Goal: Transaction & Acquisition: Purchase product/service

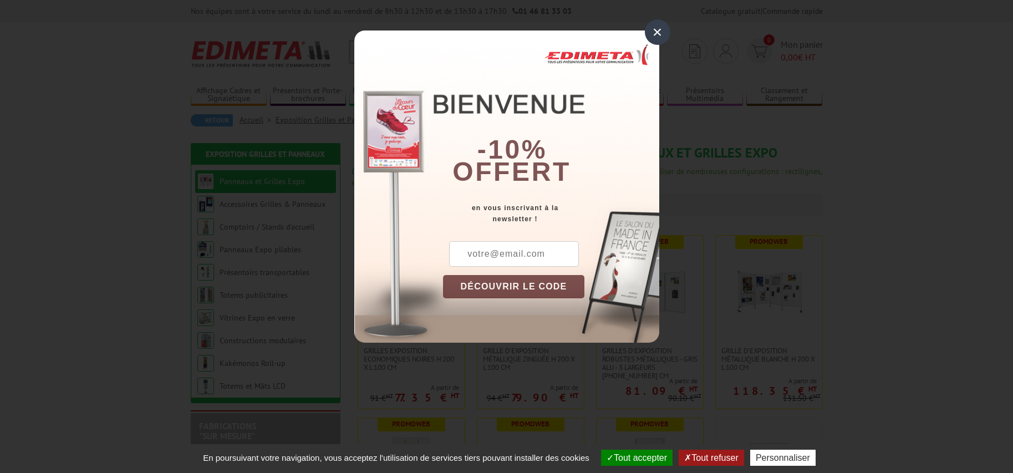
click at [662, 27] on div "×" at bounding box center [658, 32] width 26 height 26
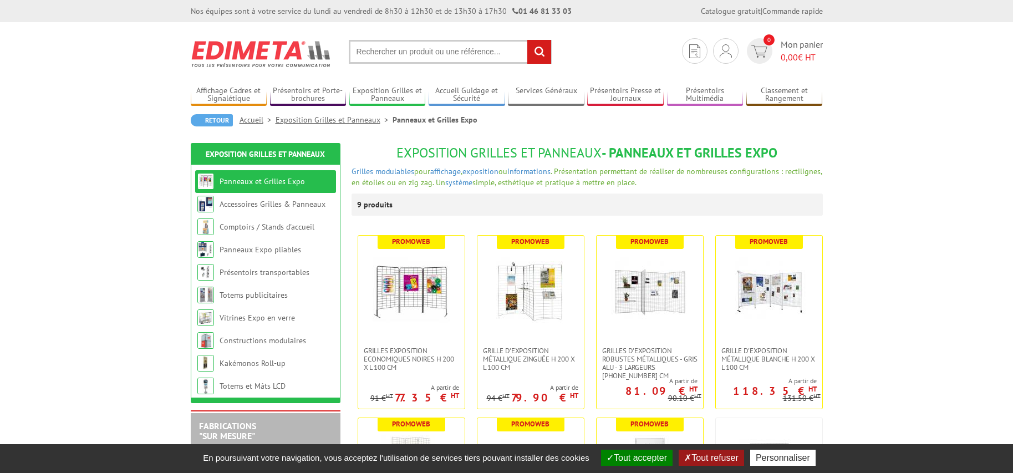
click at [717, 460] on button "Tout refuser" at bounding box center [711, 458] width 65 height 16
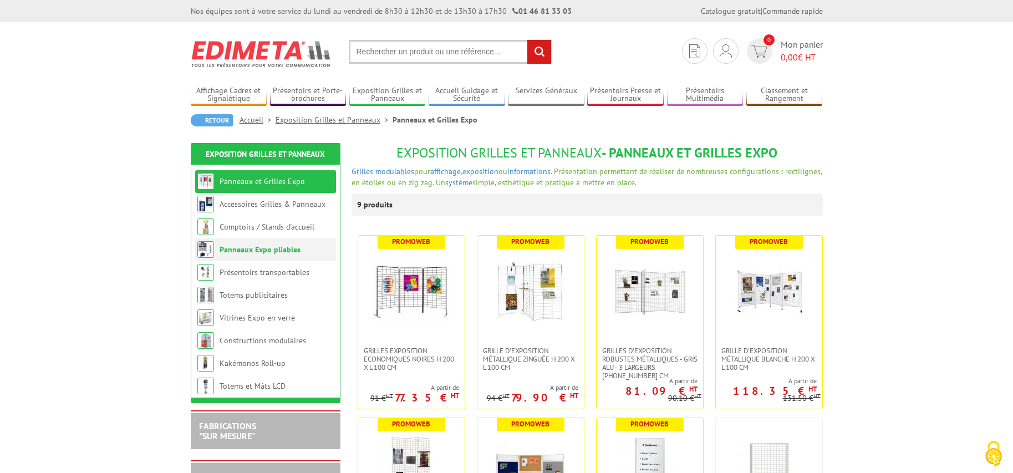
click at [268, 248] on link "Panneaux Expo pliables" at bounding box center [260, 250] width 81 height 10
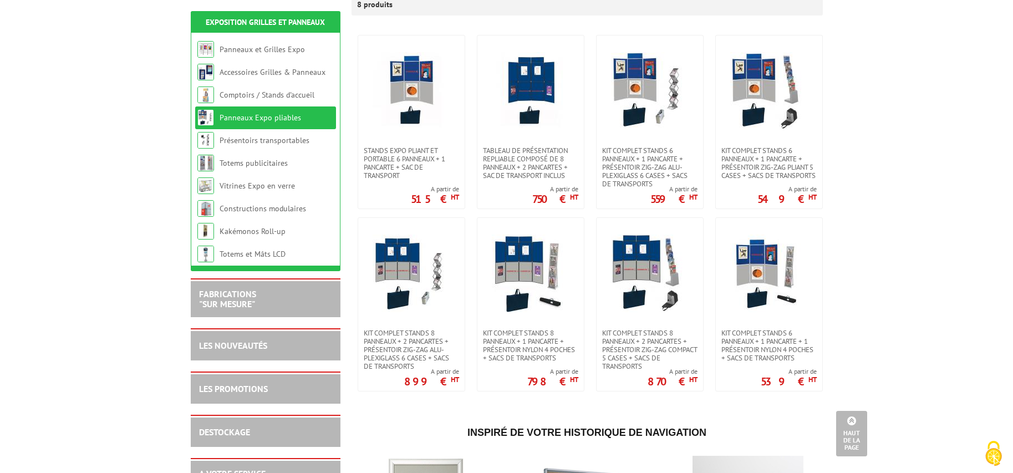
scroll to position [166, 0]
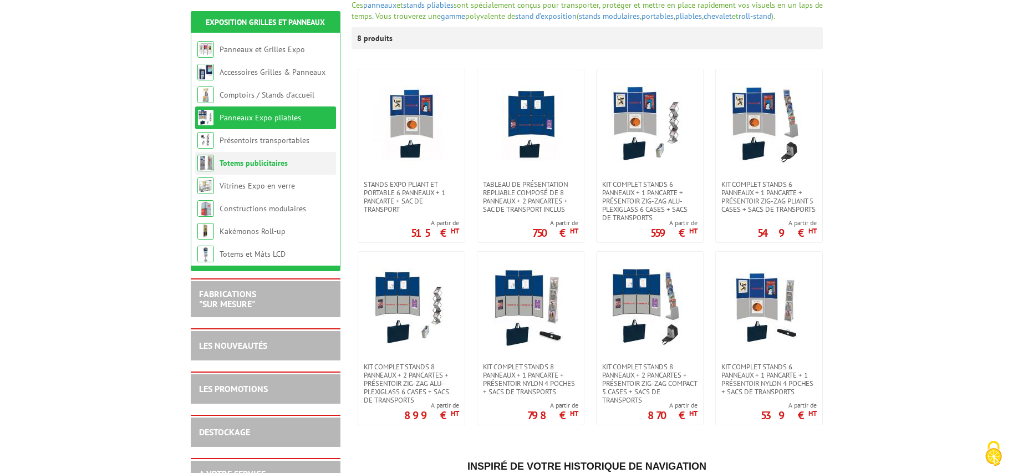
click at [272, 164] on link "Totems publicitaires" at bounding box center [254, 163] width 68 height 10
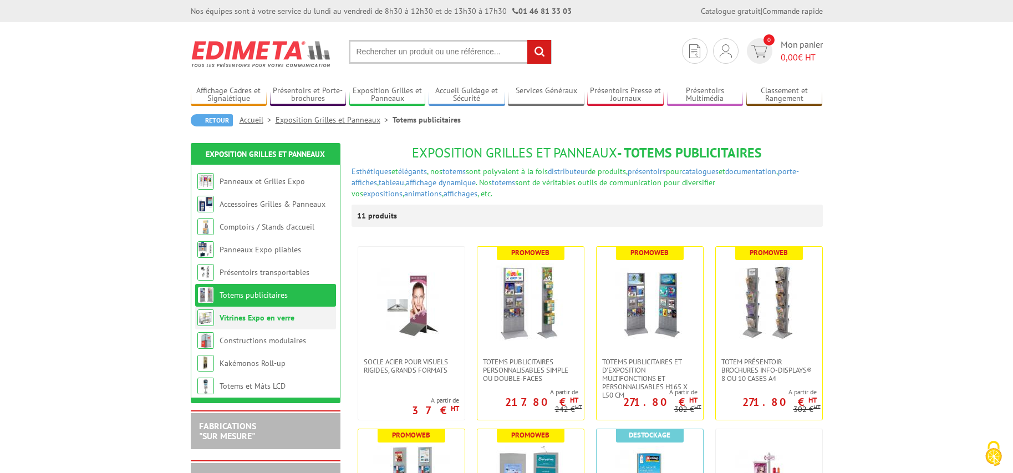
click at [267, 320] on link "Vitrines Expo en verre" at bounding box center [257, 318] width 75 height 10
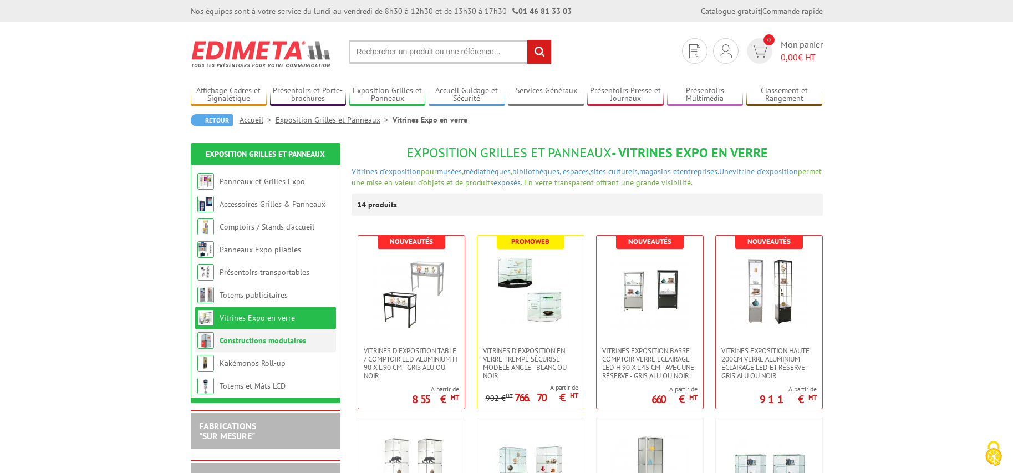
click at [261, 335] on li "Constructions modulaires" at bounding box center [265, 340] width 141 height 23
click at [261, 339] on link "Constructions modulaires" at bounding box center [263, 341] width 87 height 10
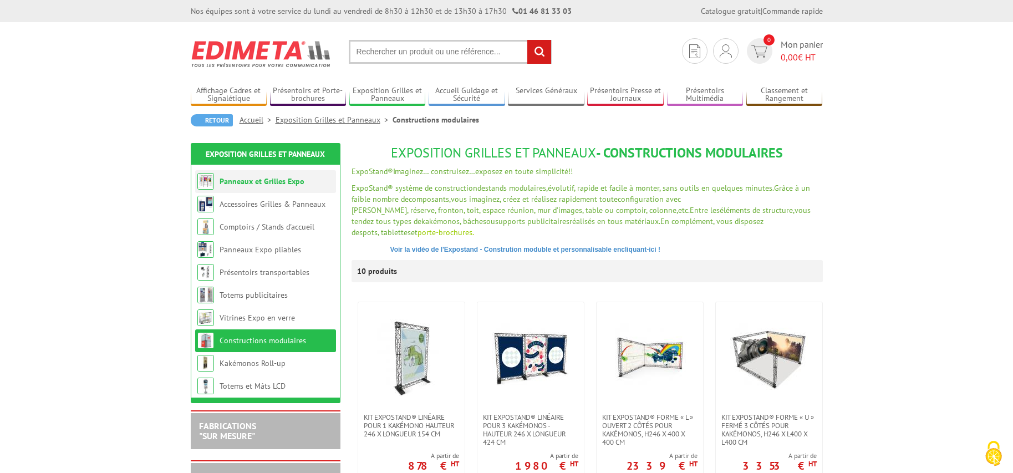
click at [268, 179] on link "Panneaux et Grilles Expo" at bounding box center [262, 181] width 85 height 10
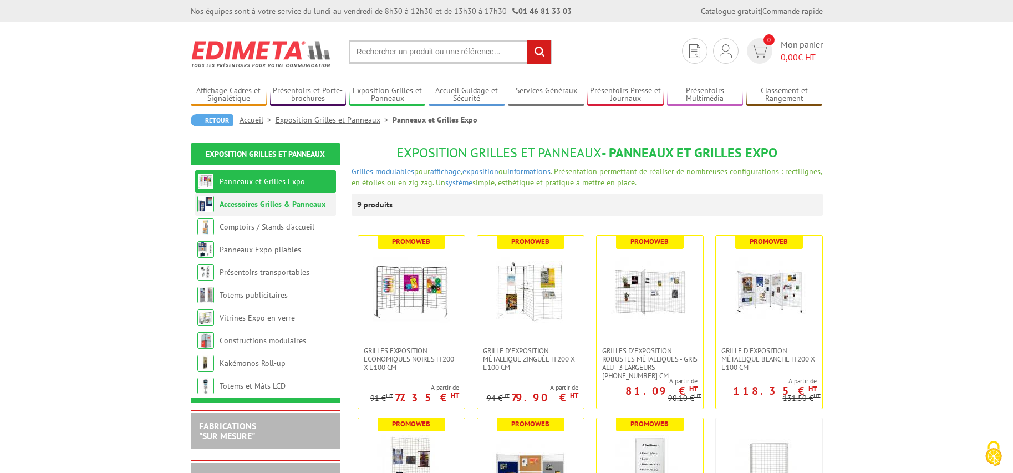
click at [265, 206] on link "Accessoires Grilles & Panneaux" at bounding box center [273, 204] width 106 height 10
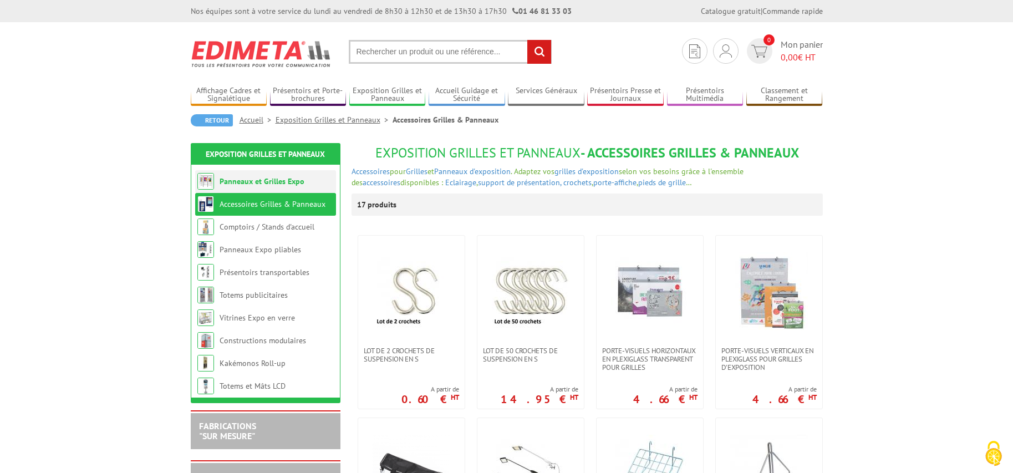
click at [273, 176] on link "Panneaux et Grilles Expo" at bounding box center [262, 181] width 85 height 10
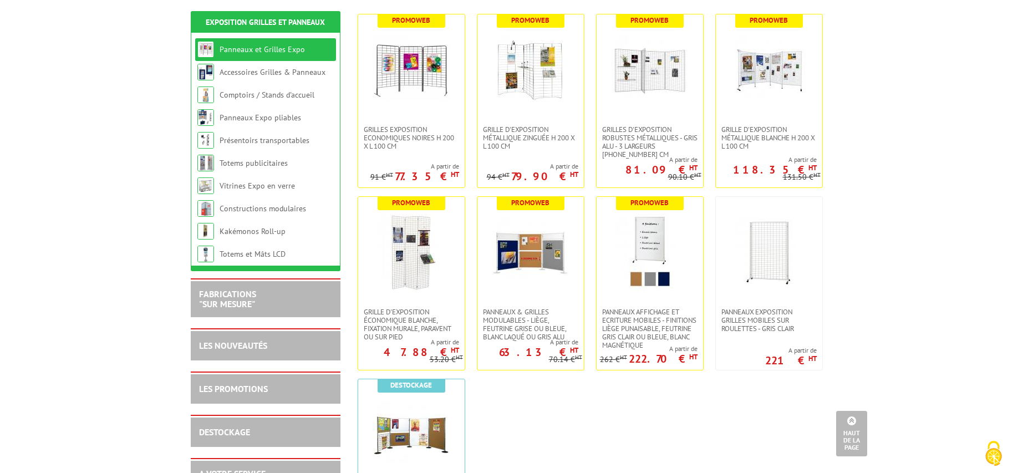
scroll to position [111, 0]
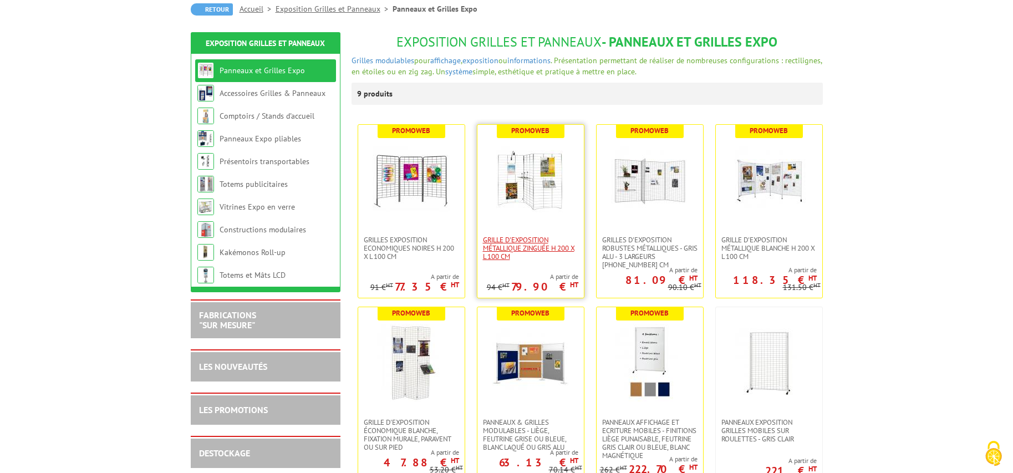
click at [540, 246] on span "Grille d'exposition métallique Zinguée H 200 x L 100 cm" at bounding box center [530, 248] width 95 height 25
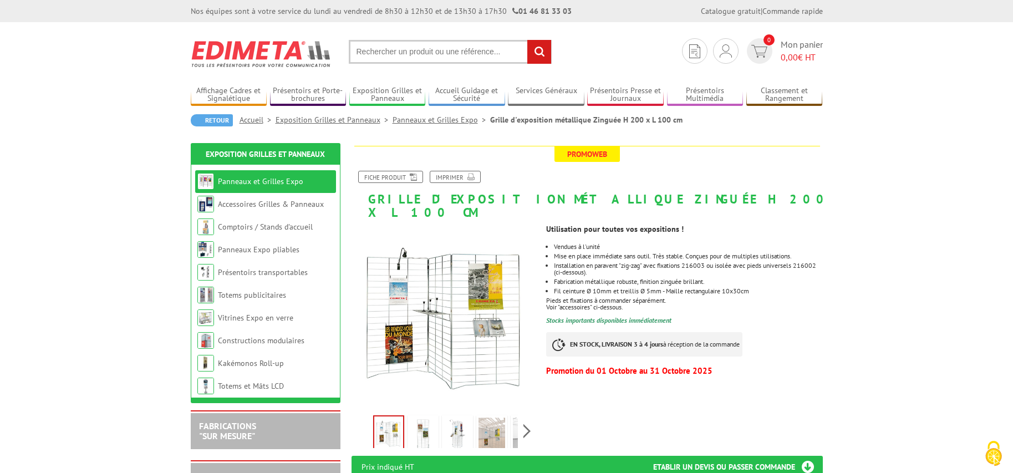
click at [425, 418] on img at bounding box center [423, 435] width 27 height 34
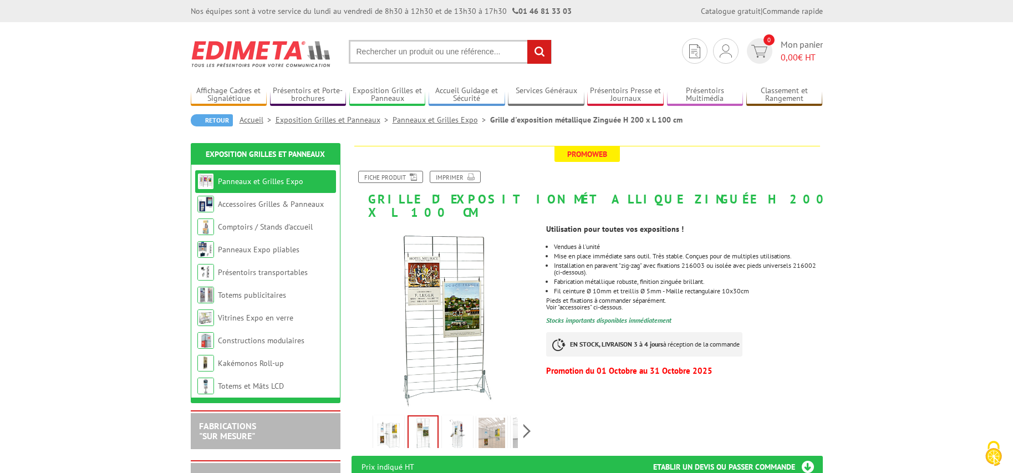
click at [458, 418] on img at bounding box center [457, 435] width 27 height 34
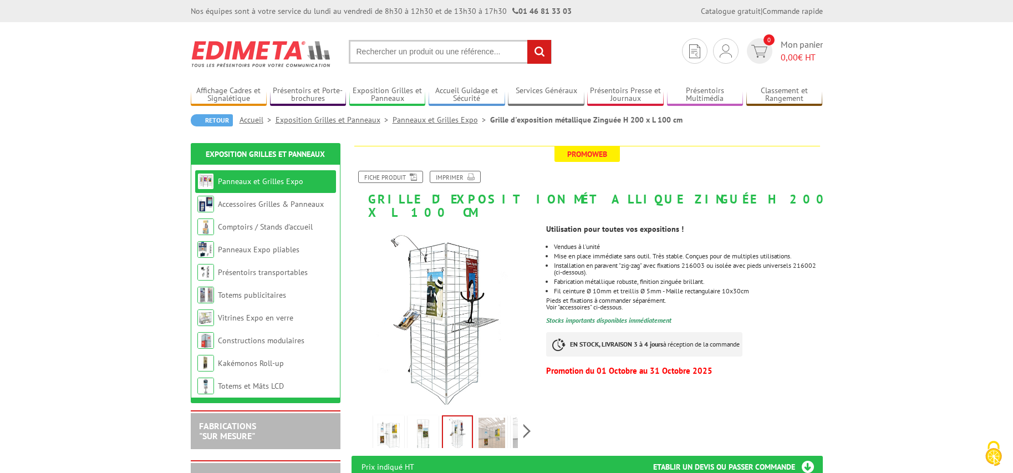
click at [491, 418] on img at bounding box center [492, 435] width 27 height 34
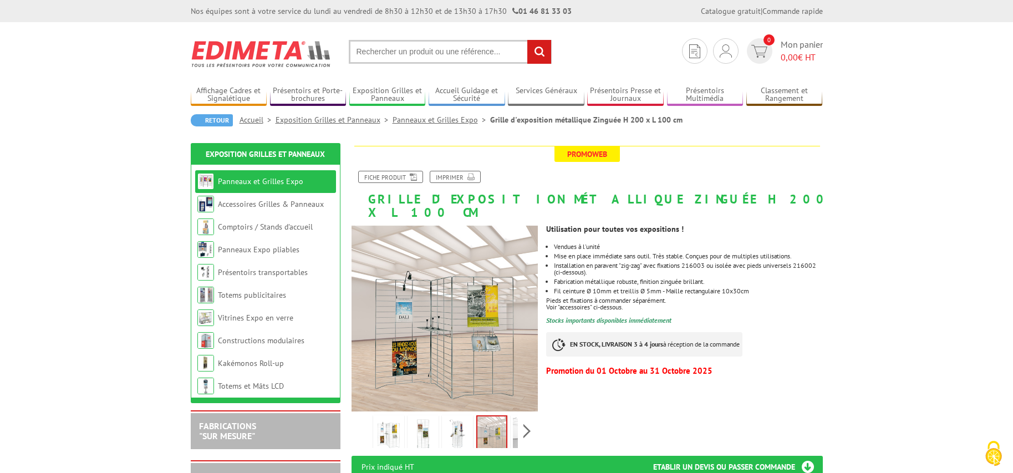
click at [515, 419] on img at bounding box center [526, 435] width 27 height 34
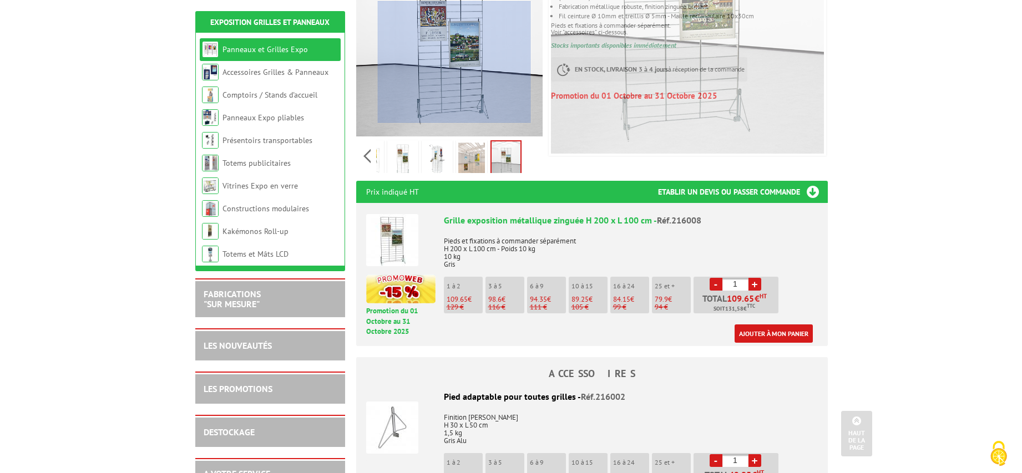
scroll to position [277, 0]
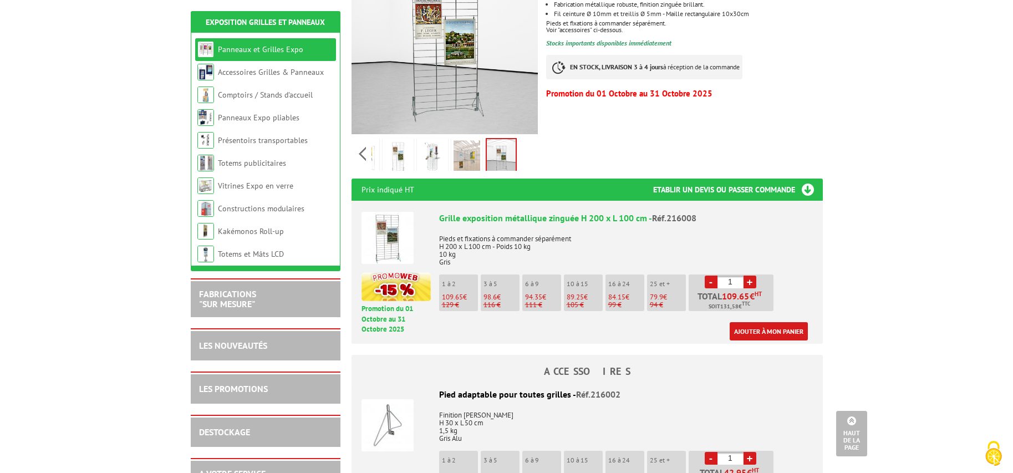
click at [500, 275] on li "3 à 5 98.6 € 116 €" at bounding box center [500, 293] width 39 height 37
click at [458, 280] on p "1 à 2" at bounding box center [460, 284] width 36 height 8
click at [781, 322] on link "Ajouter à mon panier" at bounding box center [769, 331] width 78 height 18
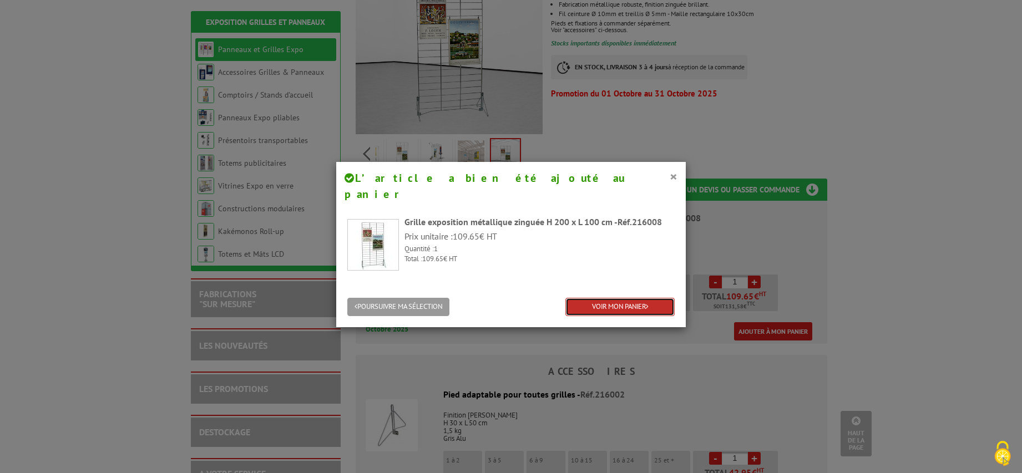
click at [634, 298] on link "VOIR MON PANIER" at bounding box center [619, 307] width 109 height 18
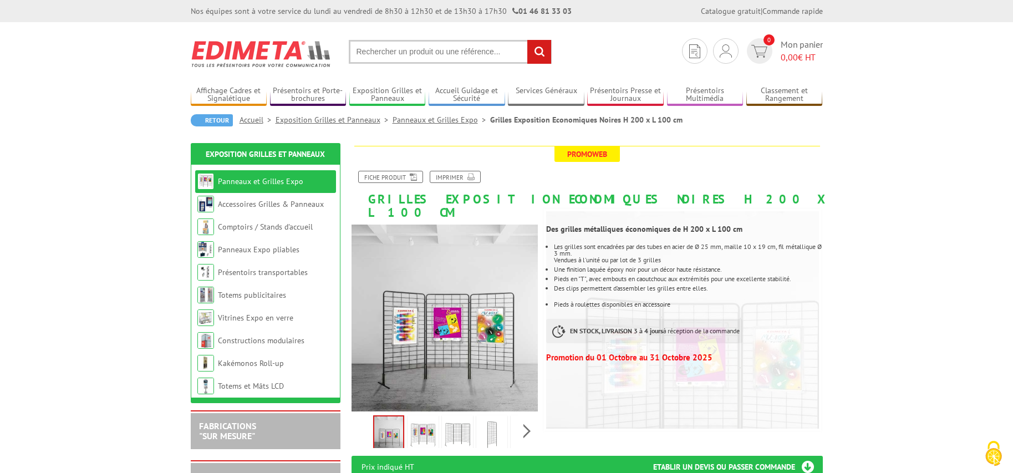
click at [423, 419] on img at bounding box center [423, 435] width 27 height 34
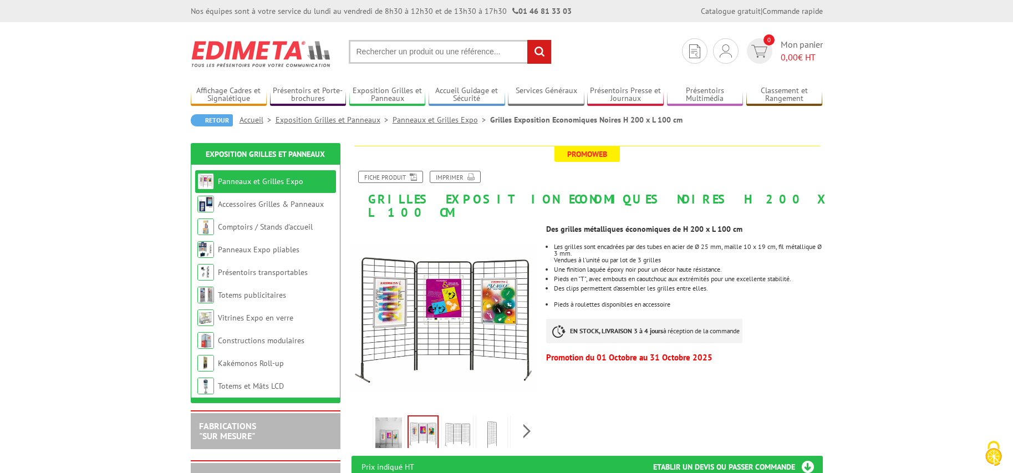
click at [454, 418] on img at bounding box center [457, 435] width 27 height 34
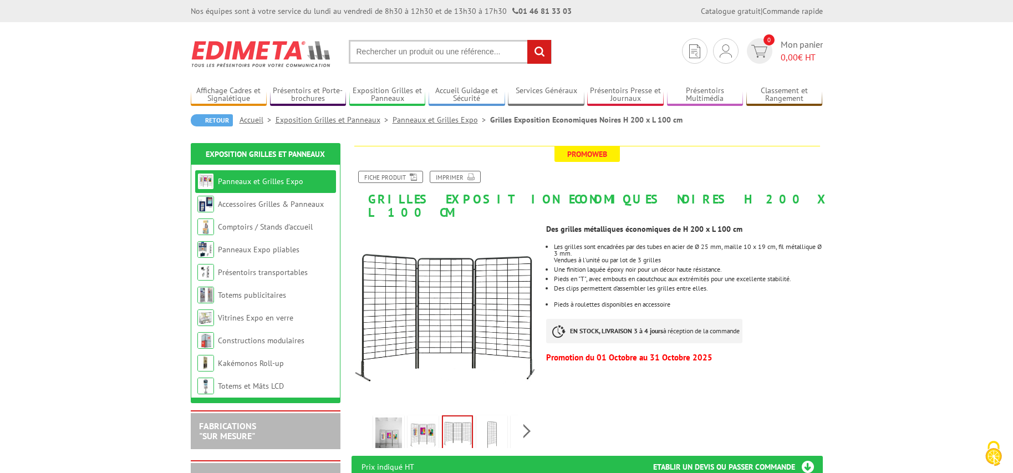
click at [490, 418] on img at bounding box center [492, 435] width 27 height 34
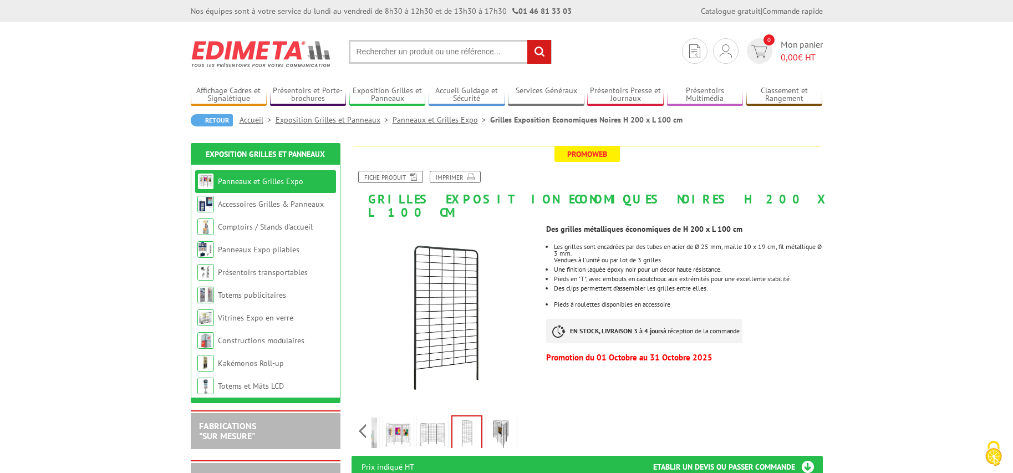
click at [527, 418] on div "Previous Next" at bounding box center [445, 431] width 187 height 39
click at [504, 419] on img at bounding box center [501, 435] width 27 height 34
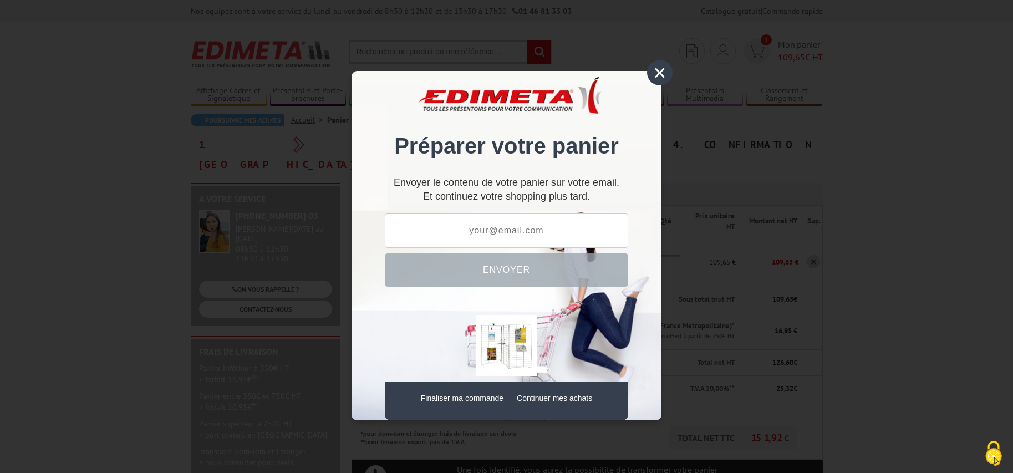
click at [658, 76] on div "×" at bounding box center [660, 73] width 26 height 26
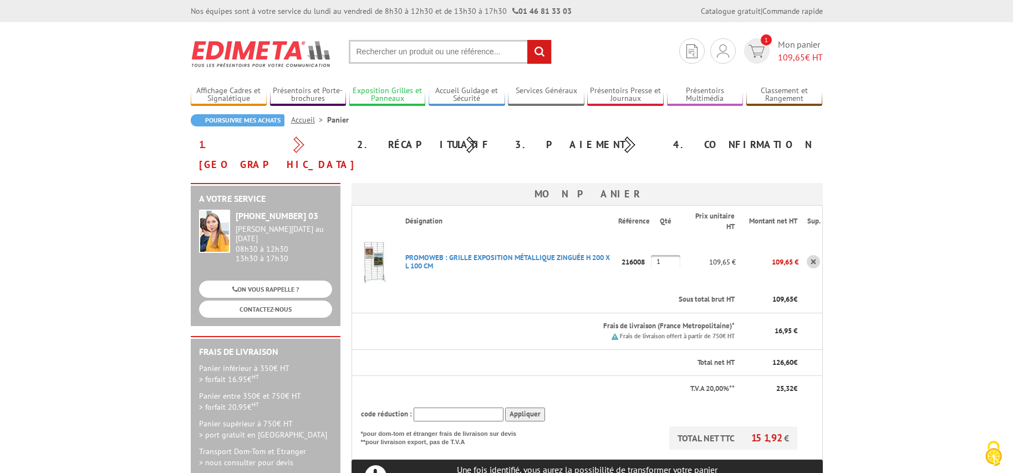
click at [386, 88] on link "Exposition Grilles et Panneaux" at bounding box center [387, 95] width 77 height 18
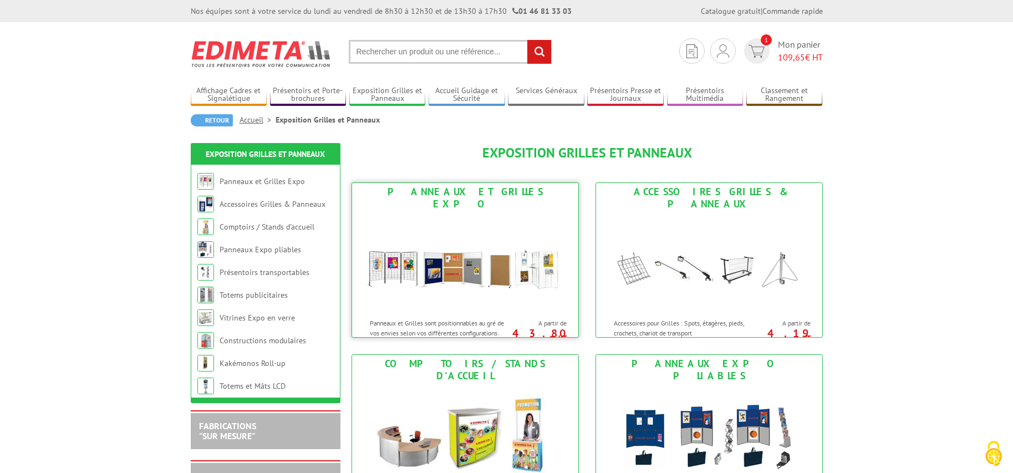
click at [455, 241] on img at bounding box center [465, 263] width 205 height 100
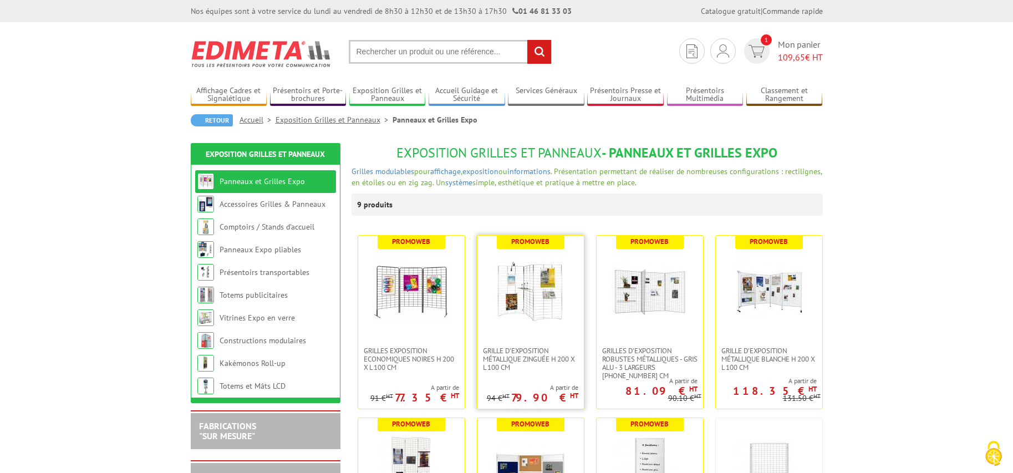
click at [538, 285] on img at bounding box center [531, 291] width 78 height 78
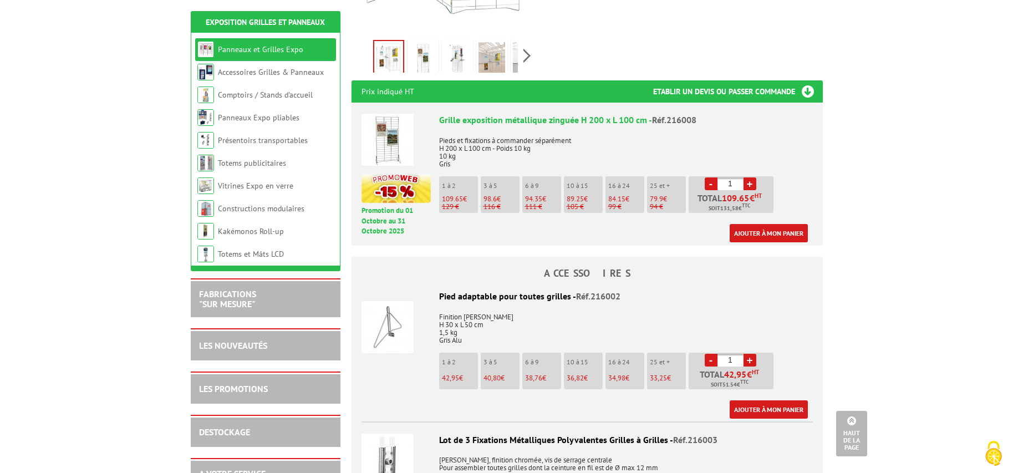
scroll to position [388, 0]
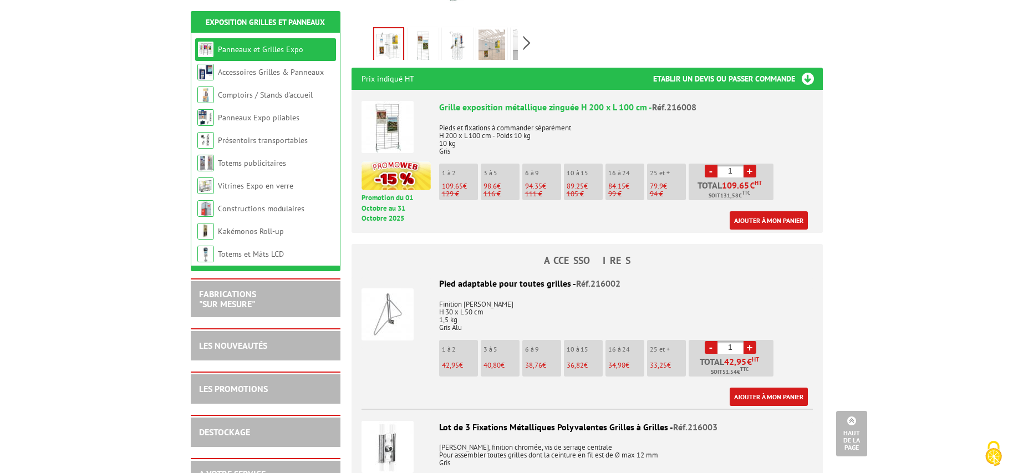
click at [508, 344] on li "3 à 5 40,80 €" at bounding box center [500, 358] width 39 height 37
click at [753, 341] on link "+" at bounding box center [750, 347] width 13 height 13
type input "4"
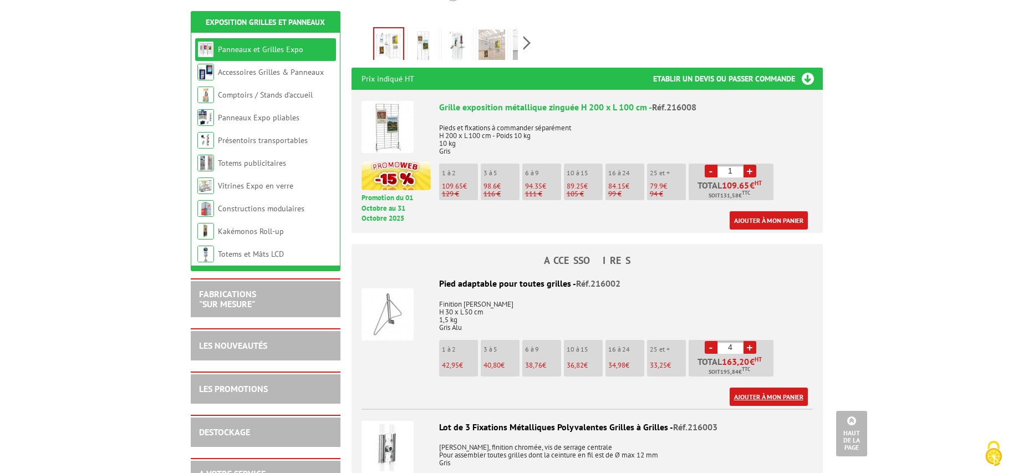
click at [763, 388] on link "Ajouter à mon panier" at bounding box center [769, 397] width 78 height 18
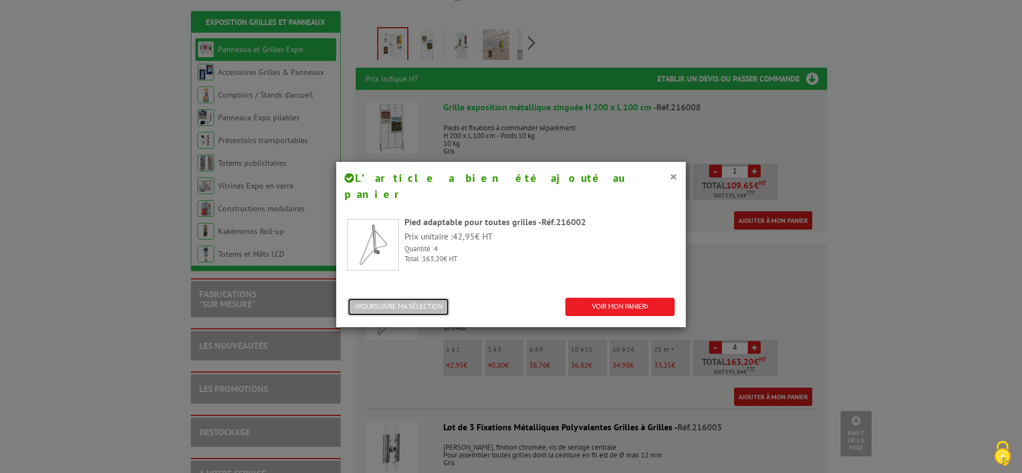
click at [442, 298] on button "POURSUIVRE MA SÉLECTION" at bounding box center [398, 307] width 102 height 18
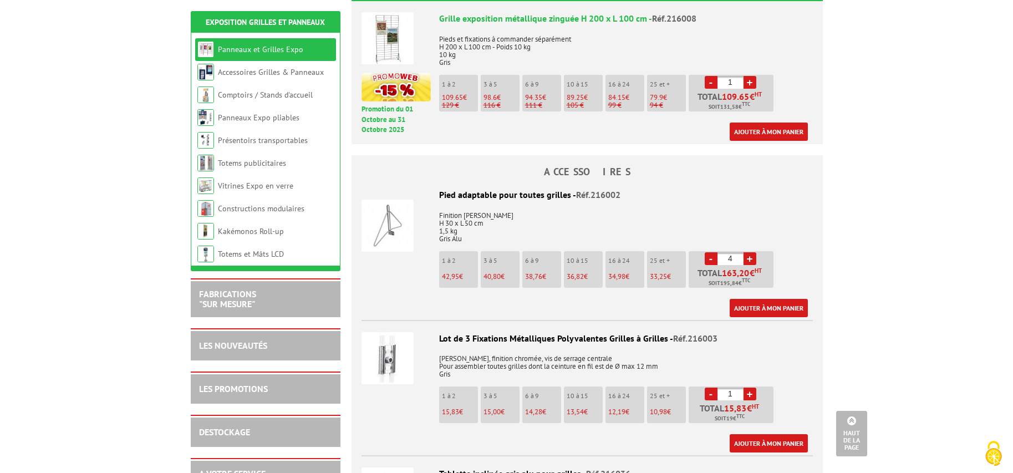
scroll to position [499, 0]
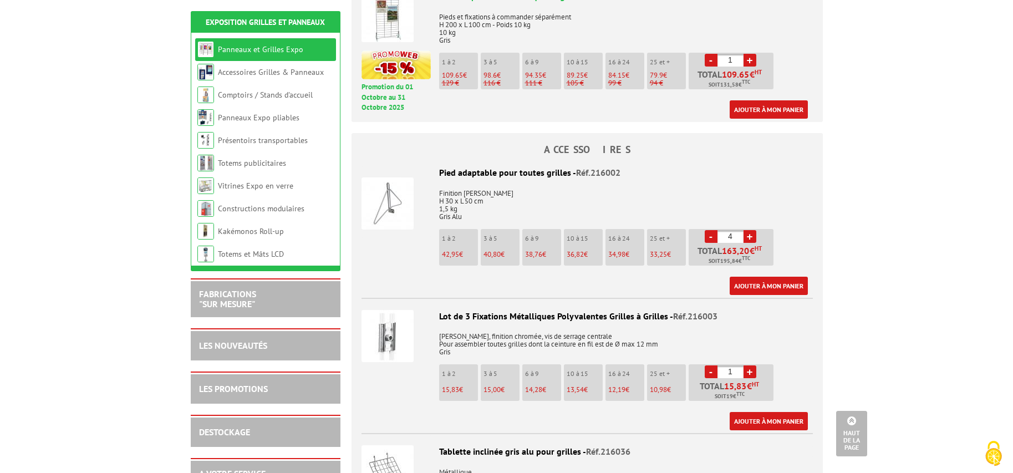
click at [749, 366] on link "+" at bounding box center [750, 372] width 13 height 13
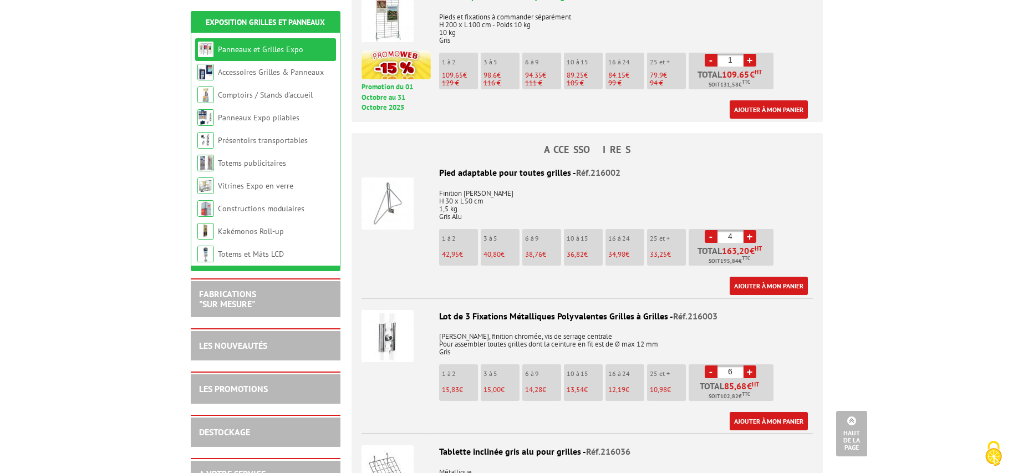
click at [749, 366] on link "+" at bounding box center [750, 372] width 13 height 13
click at [709, 366] on link "-" at bounding box center [711, 372] width 13 height 13
type input "4"
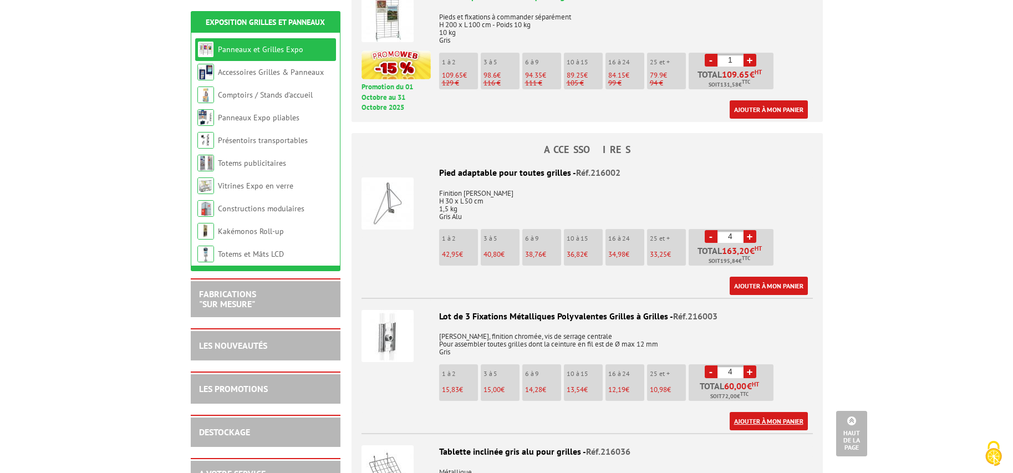
click at [768, 412] on link "Ajouter à mon panier" at bounding box center [769, 421] width 78 height 18
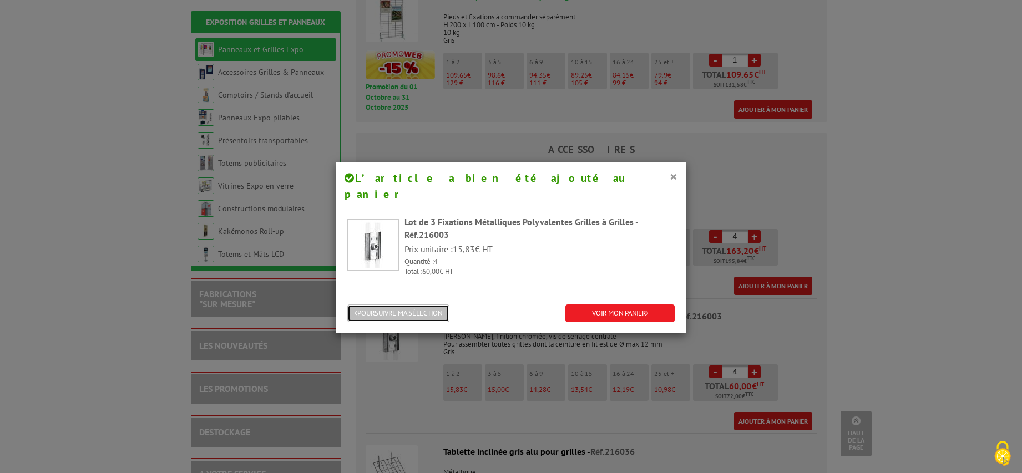
click at [420, 305] on button "POURSUIVRE MA SÉLECTION" at bounding box center [398, 314] width 102 height 18
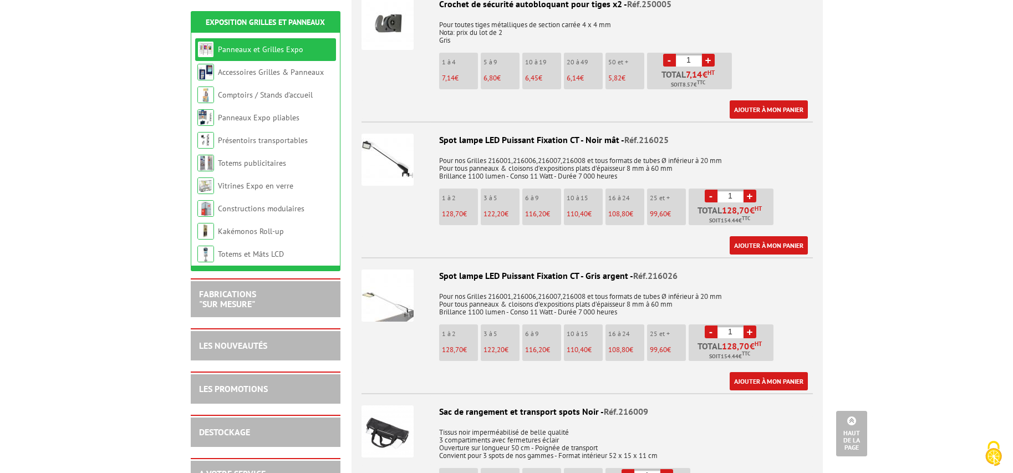
scroll to position [1997, 0]
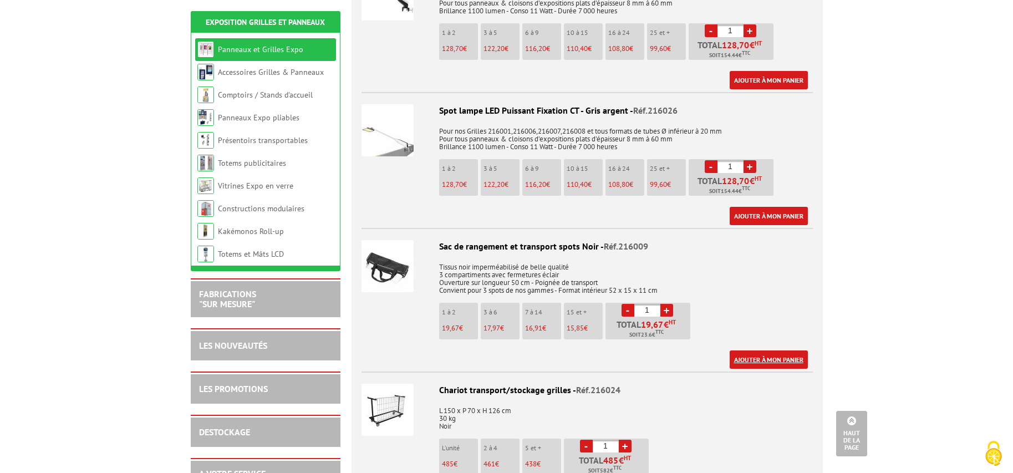
click at [781, 351] on link "Ajouter à mon panier" at bounding box center [769, 360] width 78 height 18
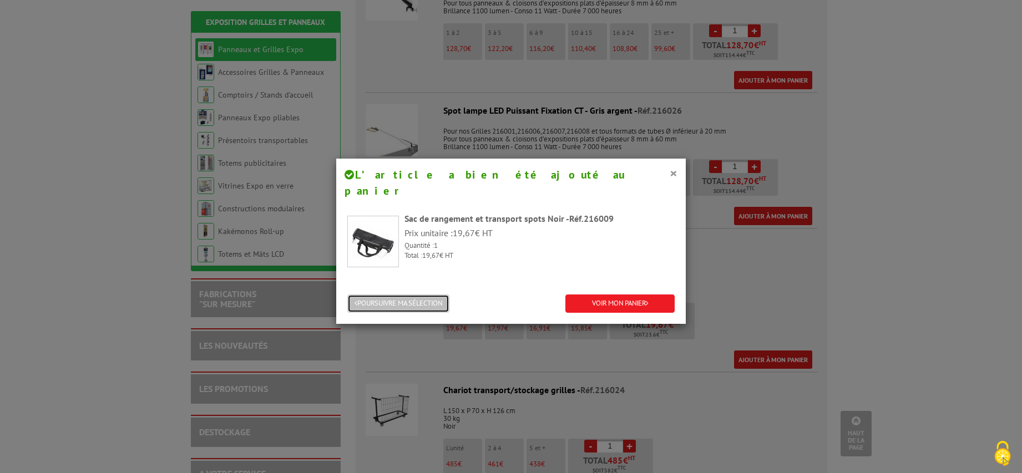
click at [406, 295] on button "POURSUIVRE MA SÉLECTION" at bounding box center [398, 304] width 102 height 18
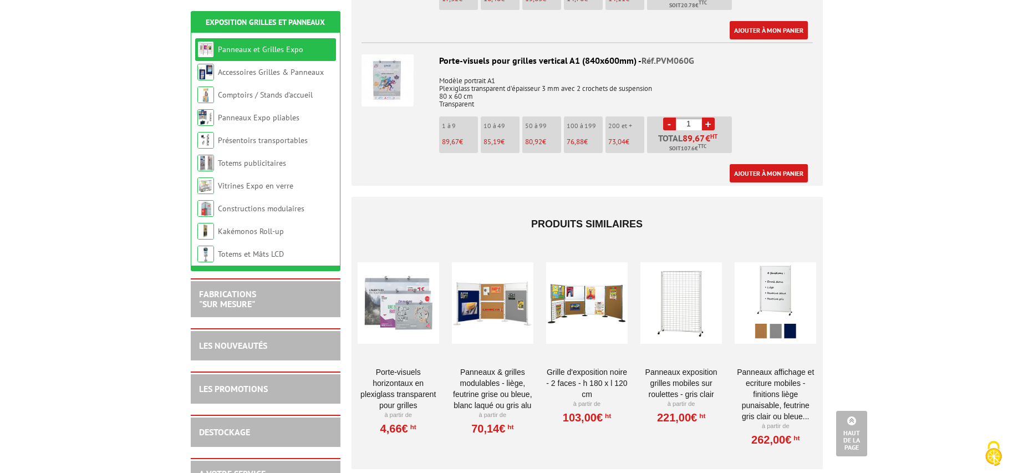
scroll to position [3495, 0]
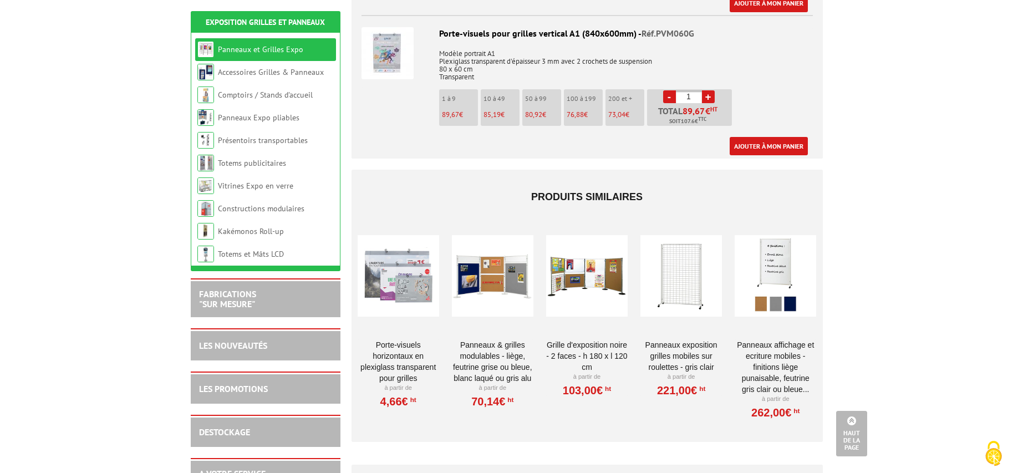
click at [595, 257] on div at bounding box center [587, 275] width 82 height 111
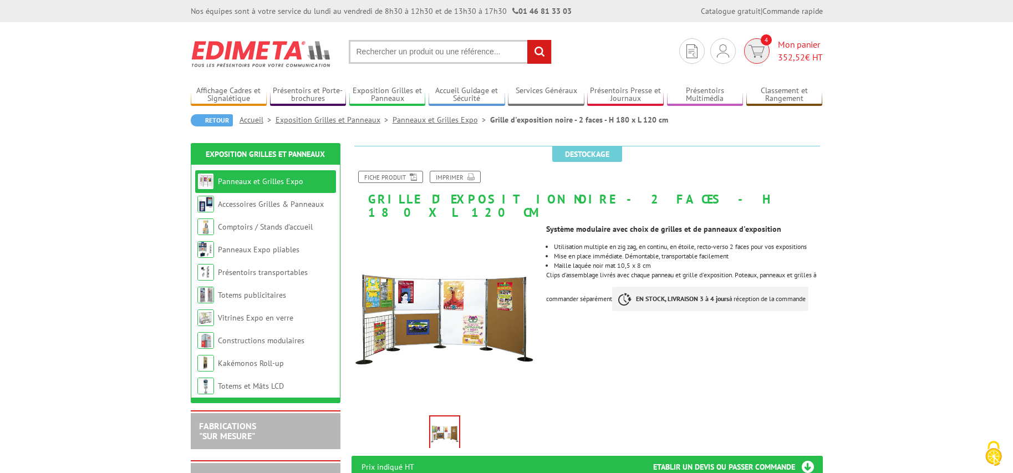
click at [758, 49] on img at bounding box center [757, 51] width 16 height 13
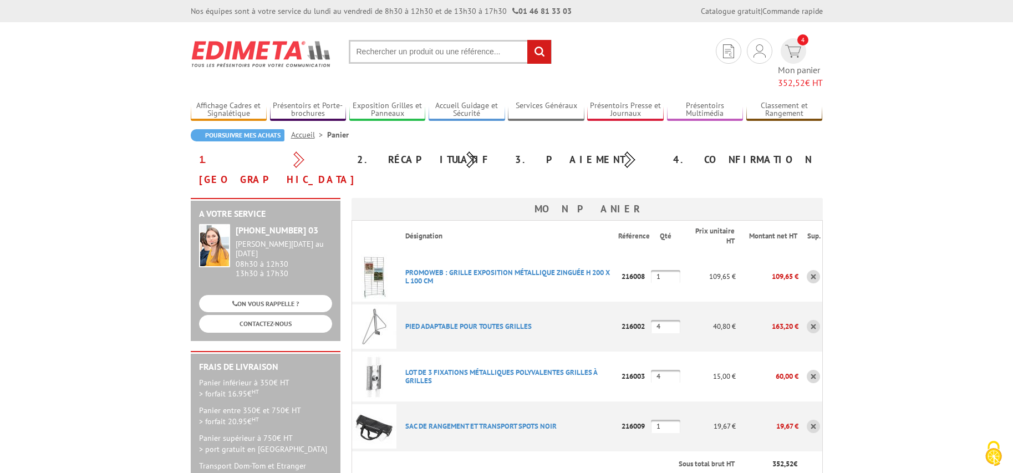
click at [814, 420] on link at bounding box center [813, 426] width 13 height 13
